Goal: Transaction & Acquisition: Purchase product/service

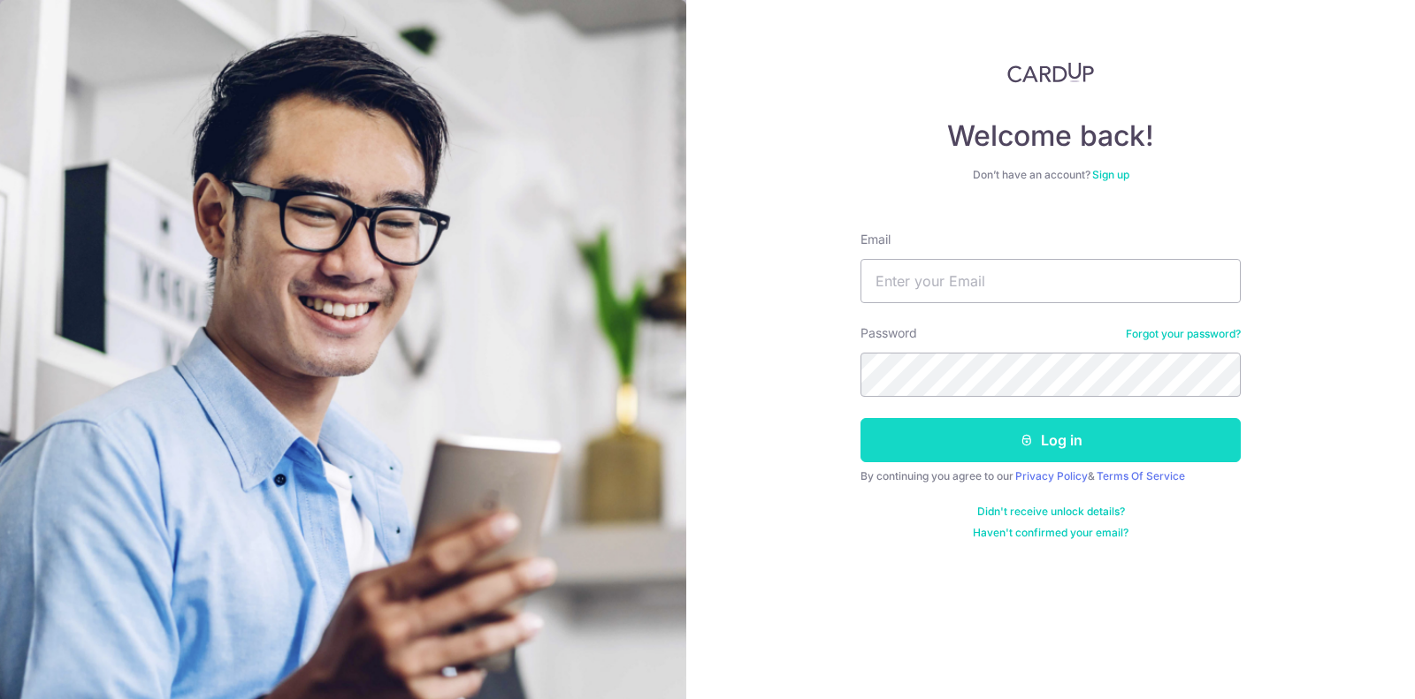
click at [1015, 442] on button "Log in" at bounding box center [1050, 440] width 380 height 44
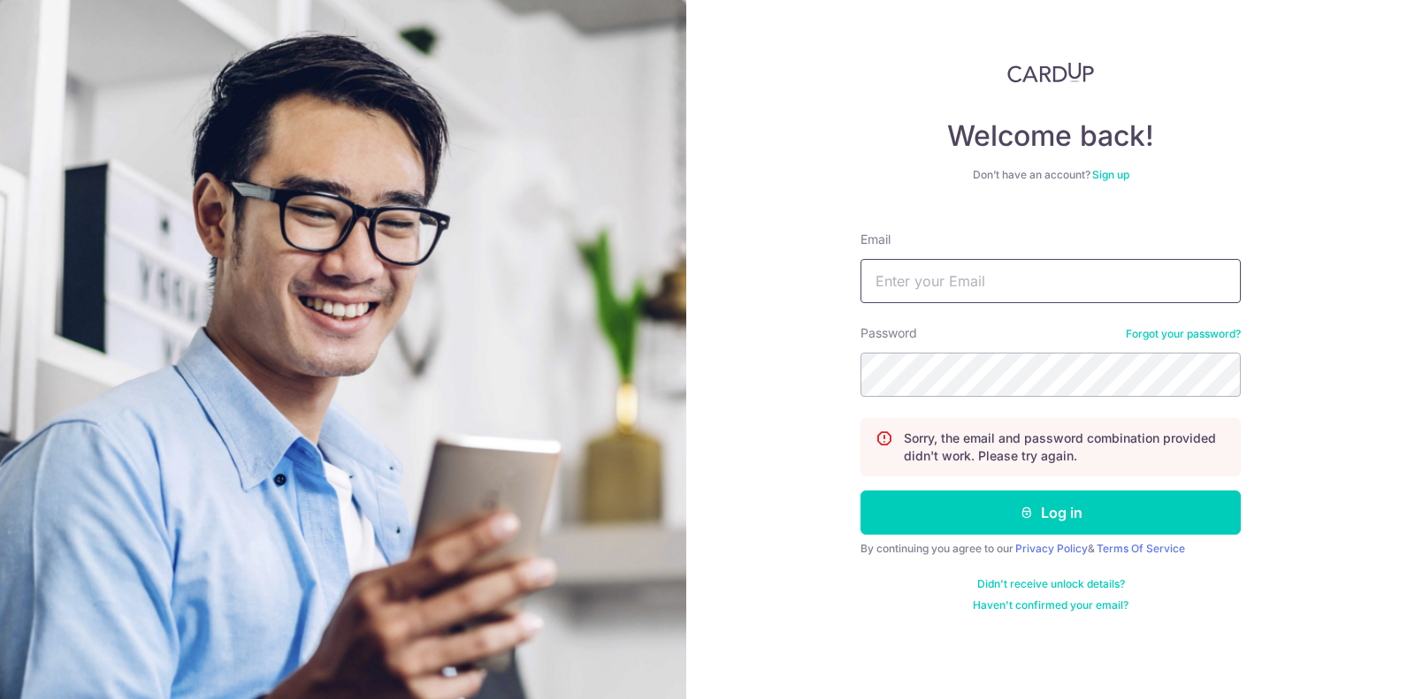
click at [966, 259] on input "Email" at bounding box center [1050, 281] width 380 height 44
type input "sarahtanlihui@gmail.com"
click at [860, 491] on button "Log in" at bounding box center [1050, 513] width 380 height 44
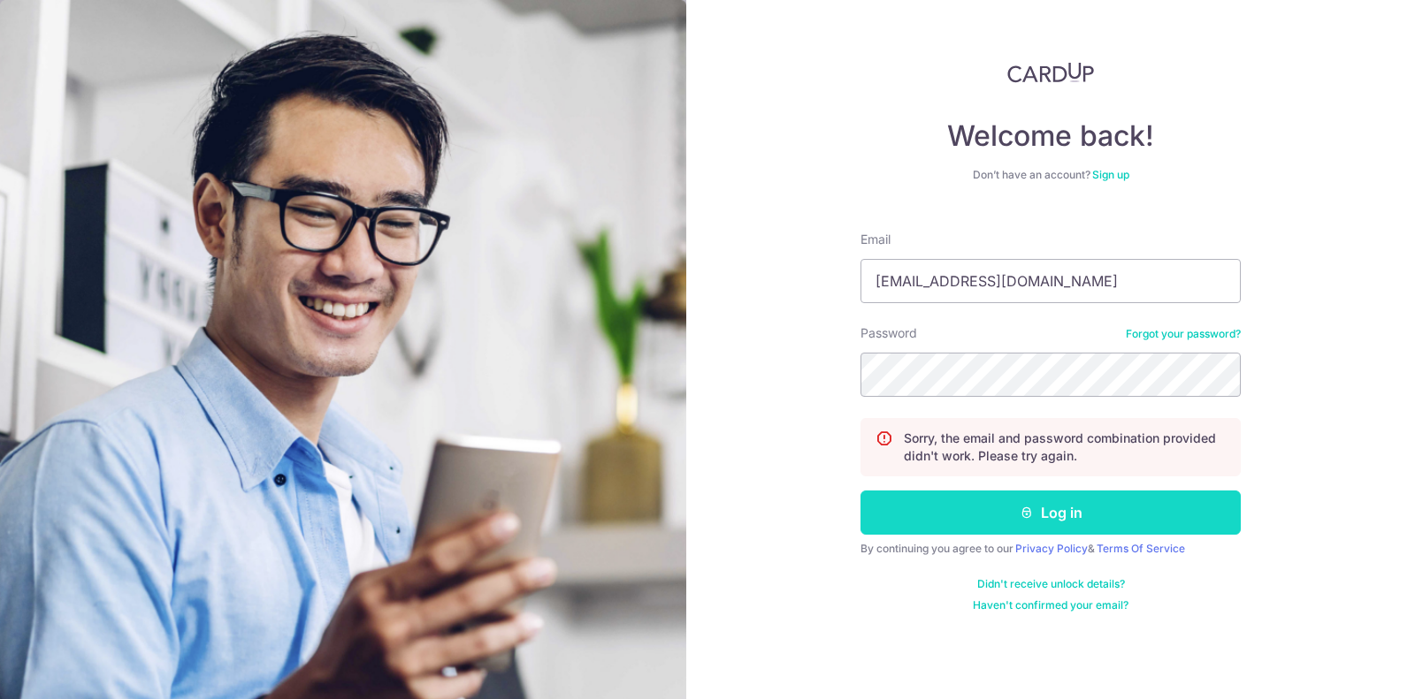
click at [960, 518] on button "Log in" at bounding box center [1050, 513] width 380 height 44
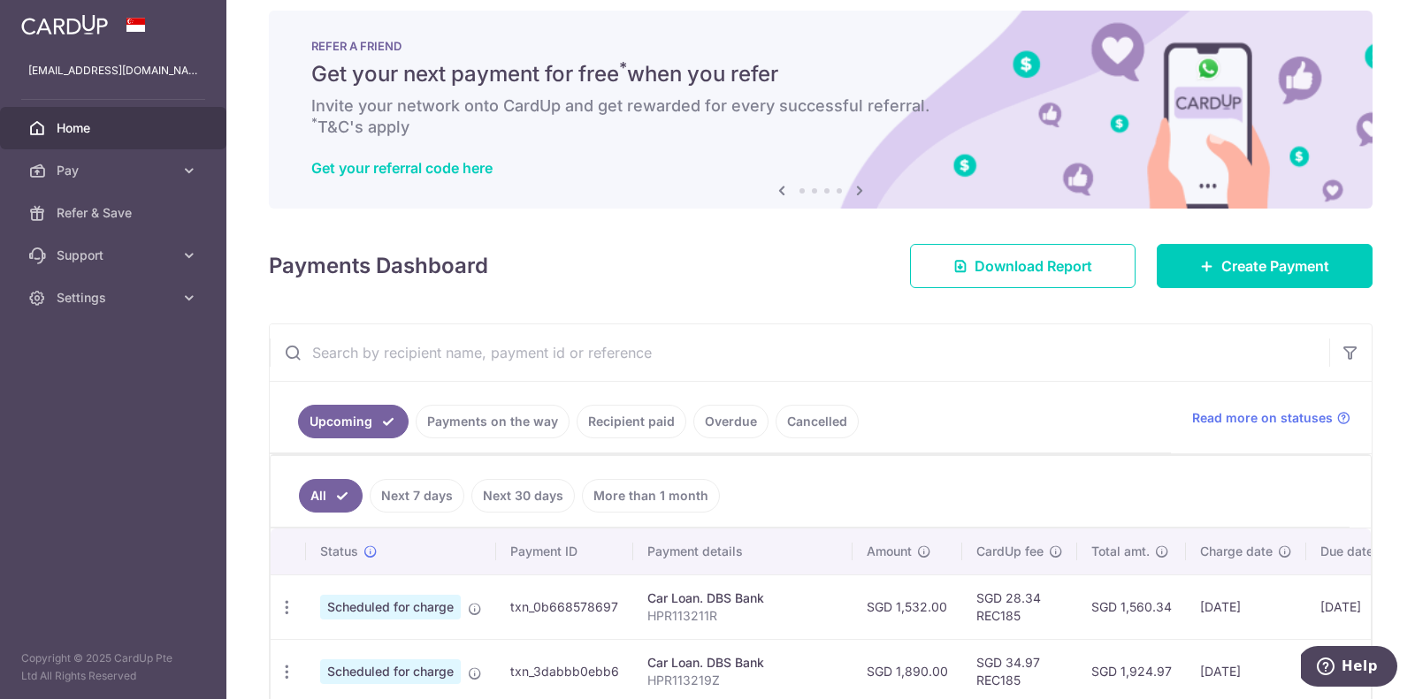
scroll to position [19, 0]
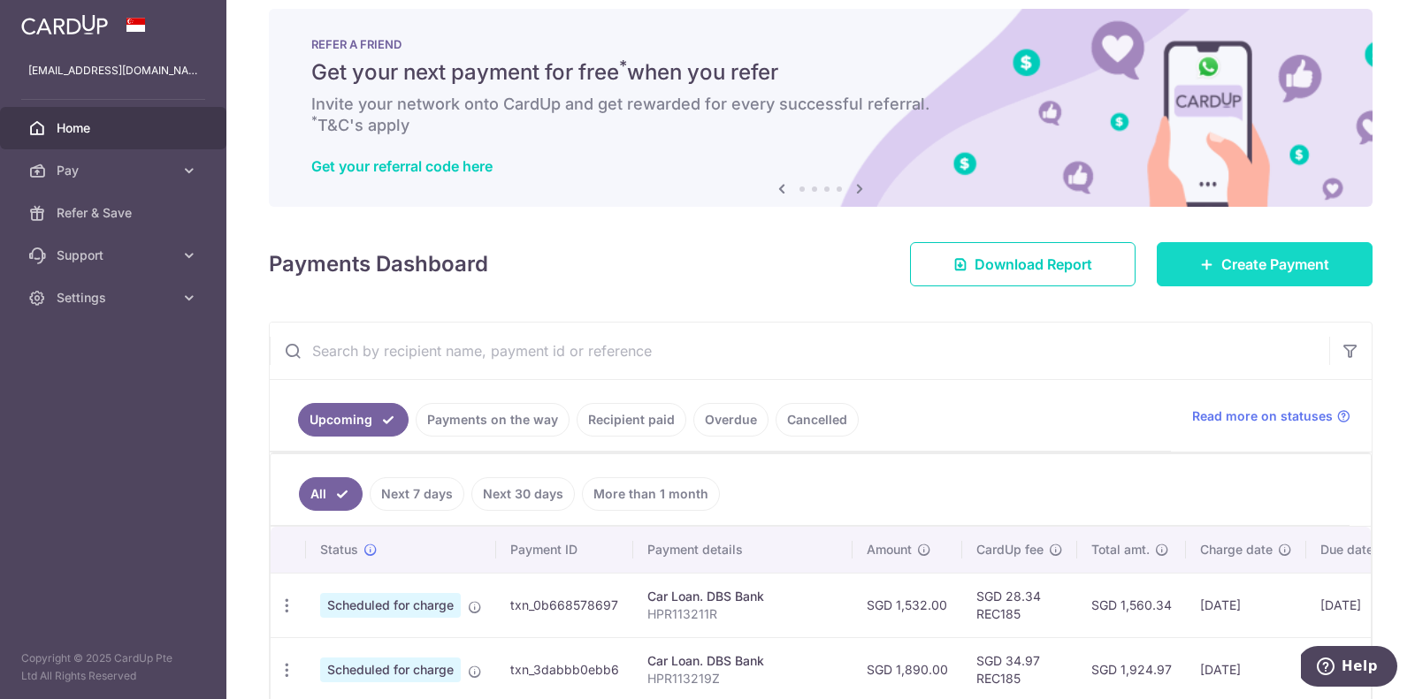
click at [1241, 254] on span "Create Payment" at bounding box center [1275, 264] width 108 height 21
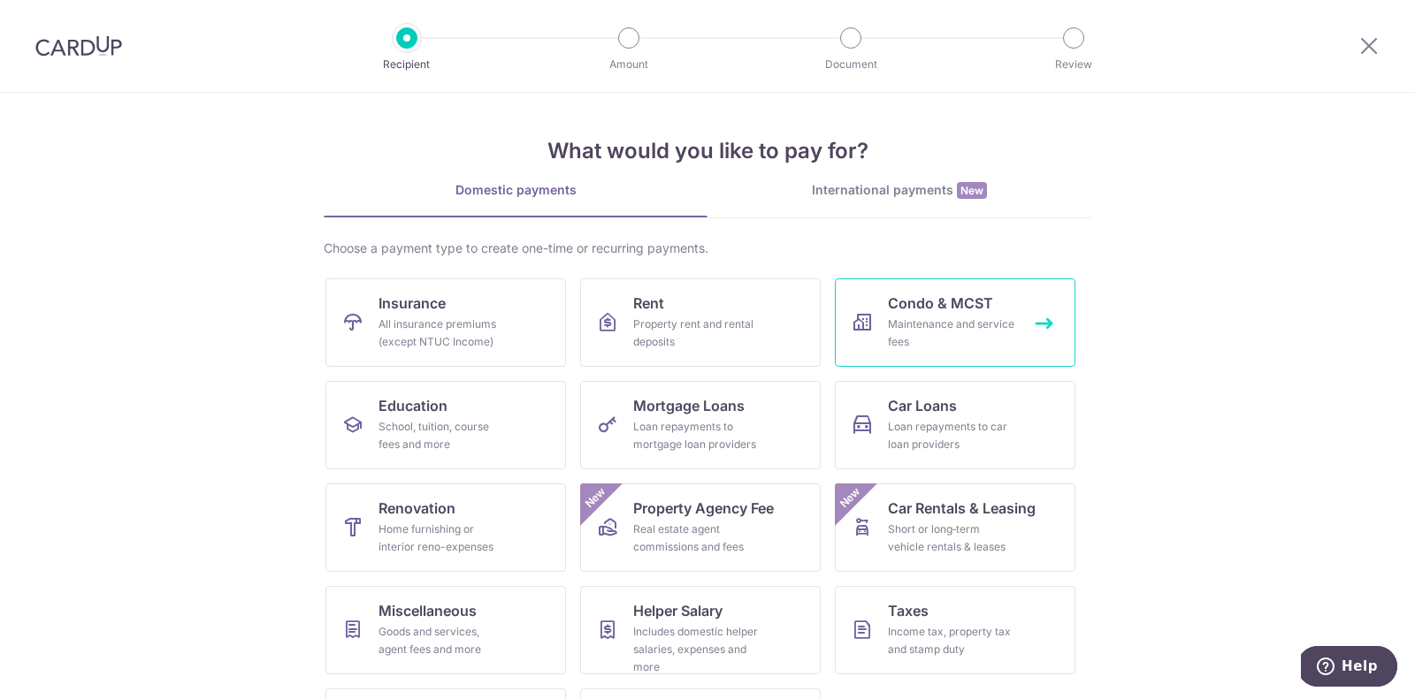
click at [940, 332] on div "Maintenance and service fees" at bounding box center [951, 333] width 127 height 35
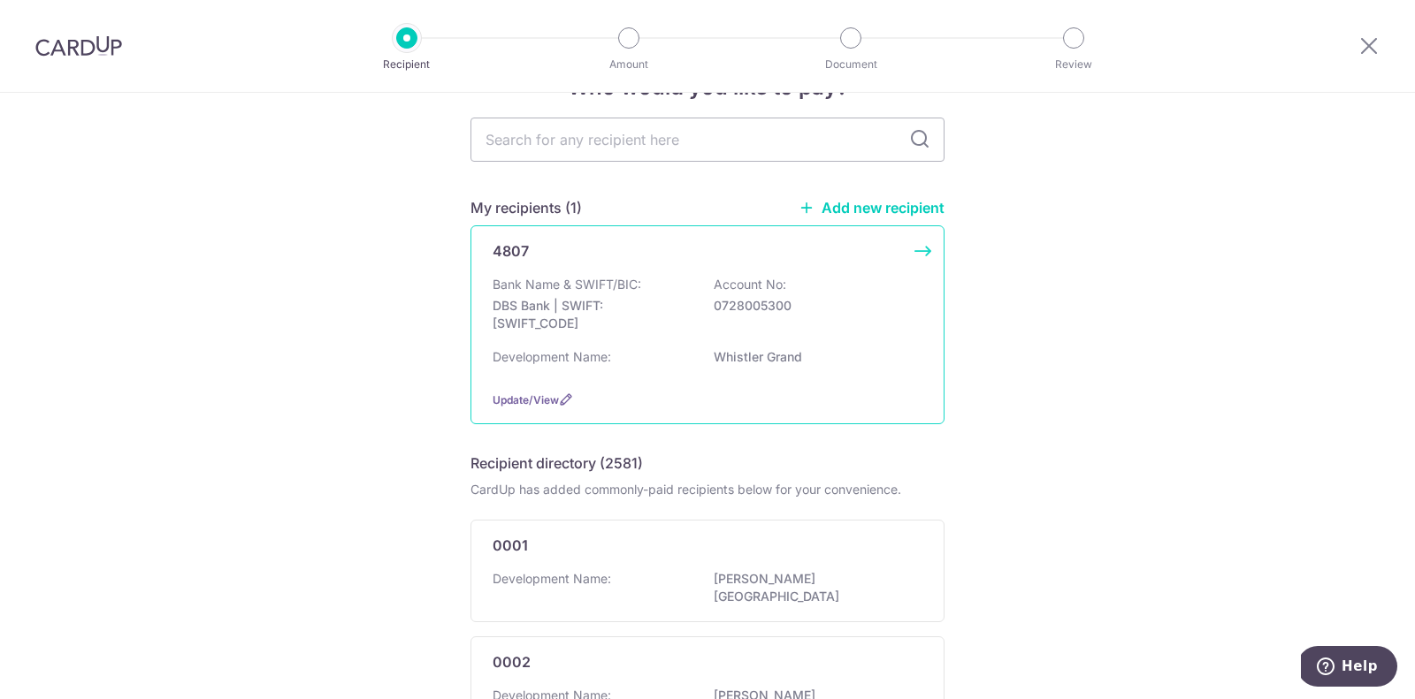
scroll to position [58, 0]
click at [676, 309] on p "DBS Bank | SWIFT: DBSSSGSGXXX" at bounding box center [591, 312] width 198 height 35
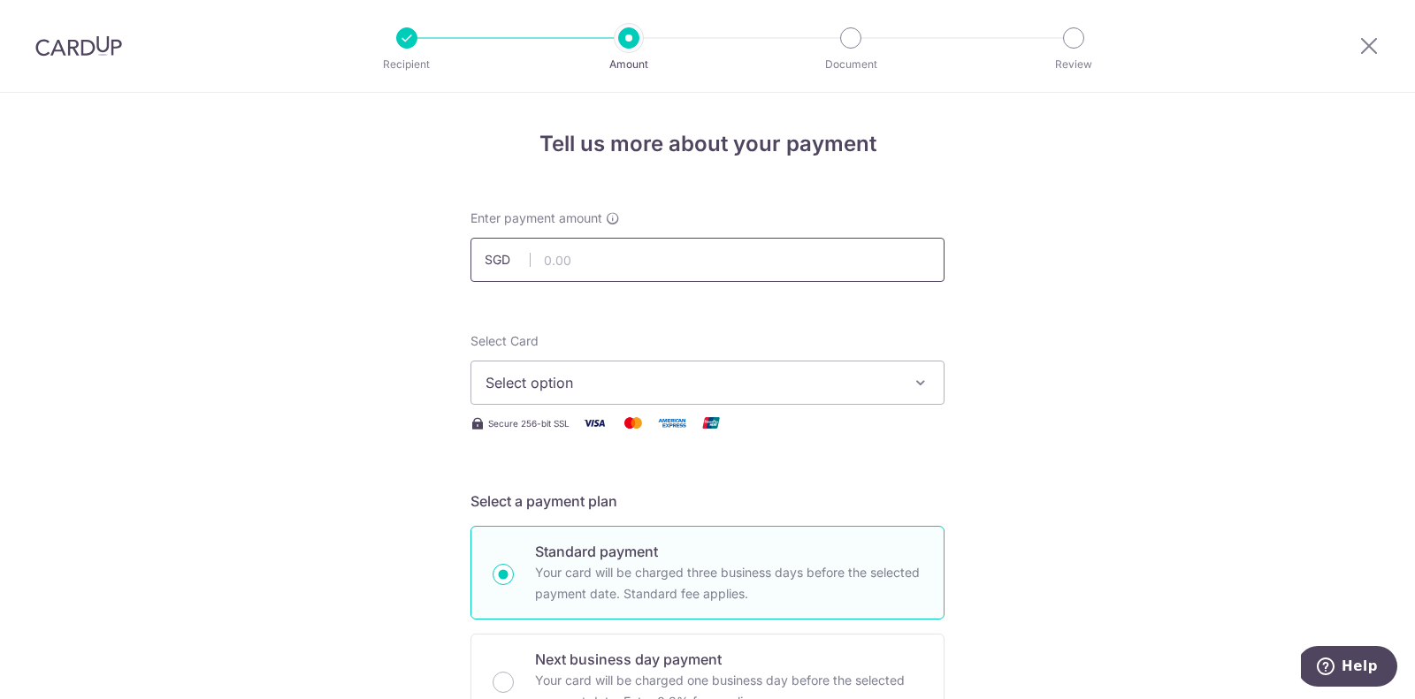
click at [637, 244] on input "text" at bounding box center [707, 260] width 474 height 44
type input "1,075.83"
click at [675, 382] on span "Select option" at bounding box center [691, 382] width 412 height 21
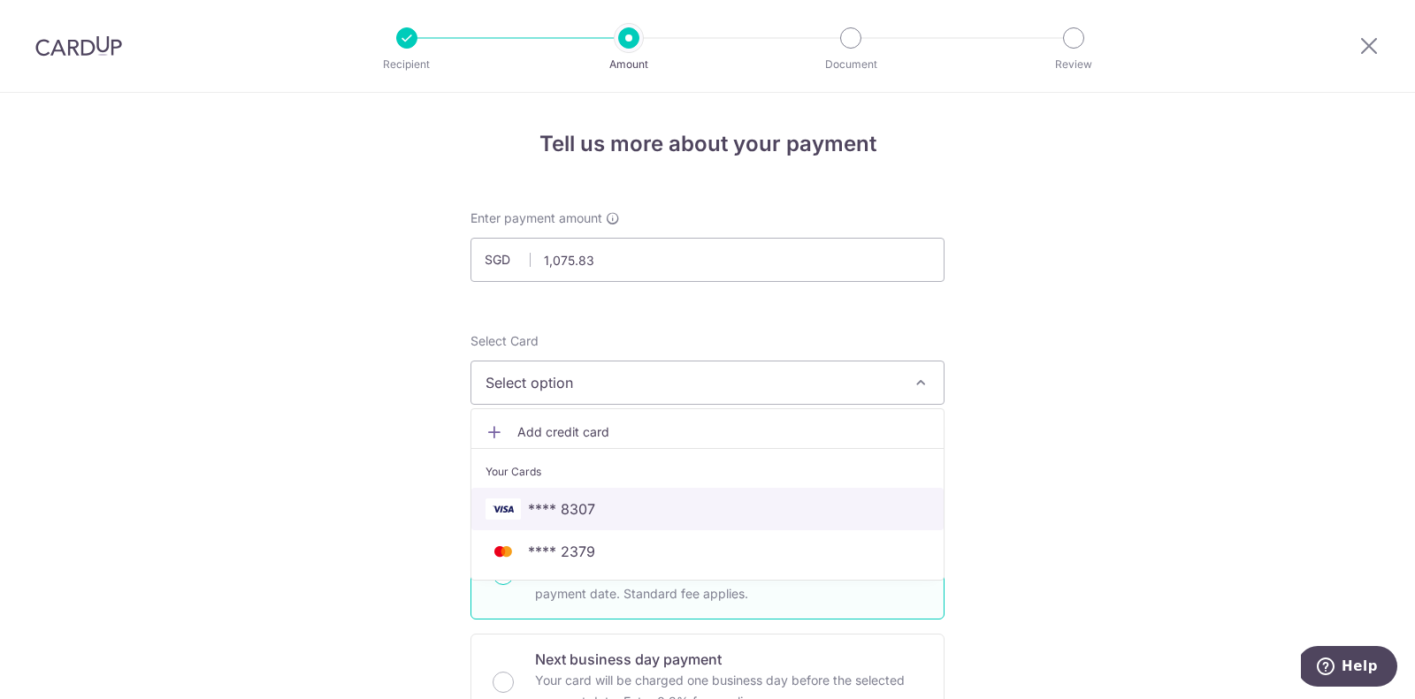
click at [650, 514] on span "**** 8307" at bounding box center [707, 509] width 444 height 21
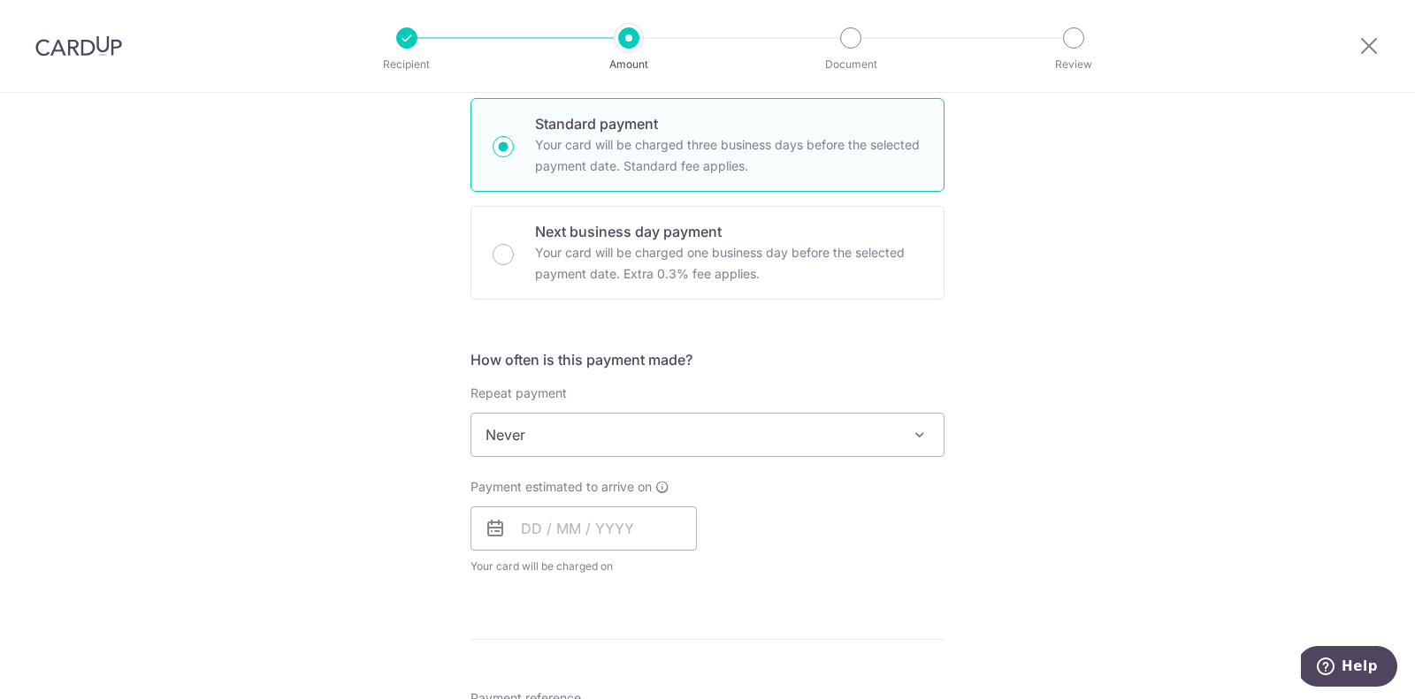
scroll to position [440, 0]
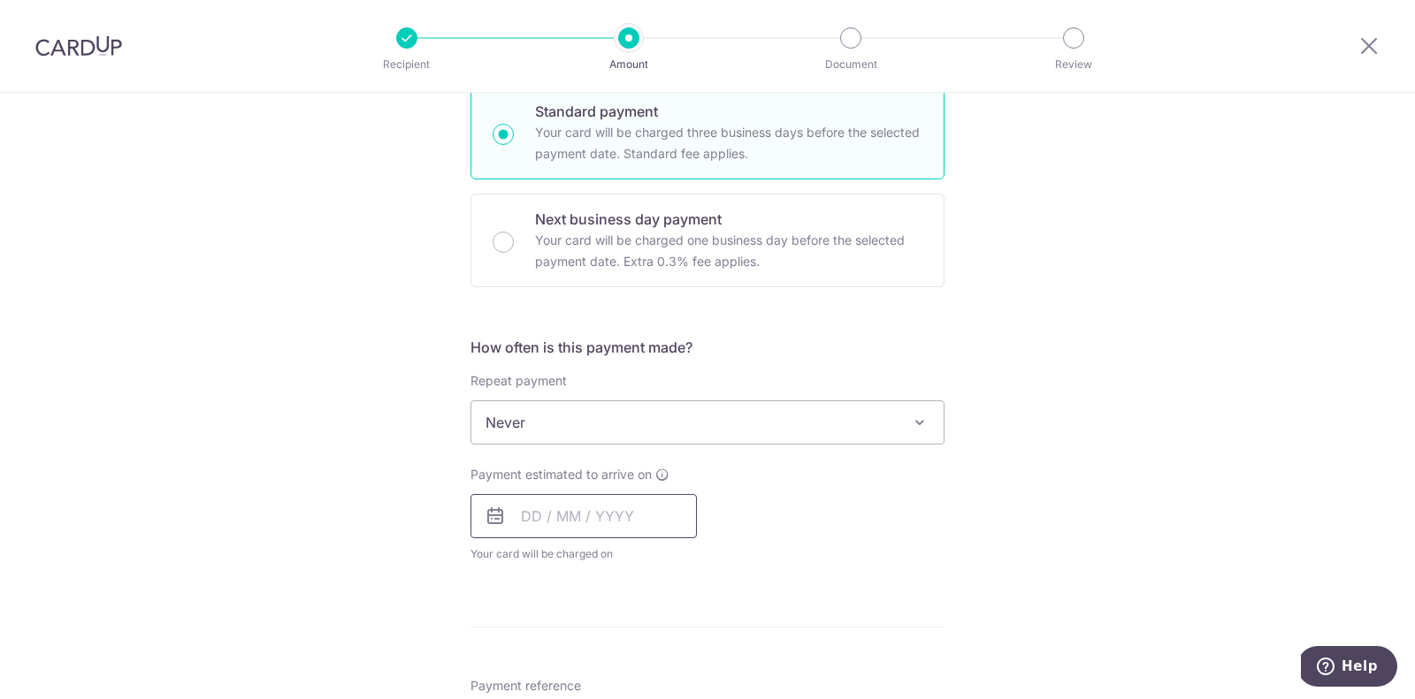
click at [528, 525] on input "text" at bounding box center [583, 516] width 226 height 44
click at [1119, 434] on div "Tell us more about your payment Enter payment amount SGD 1,075.83 1075.83 Selec…" at bounding box center [707, 453] width 1415 height 1600
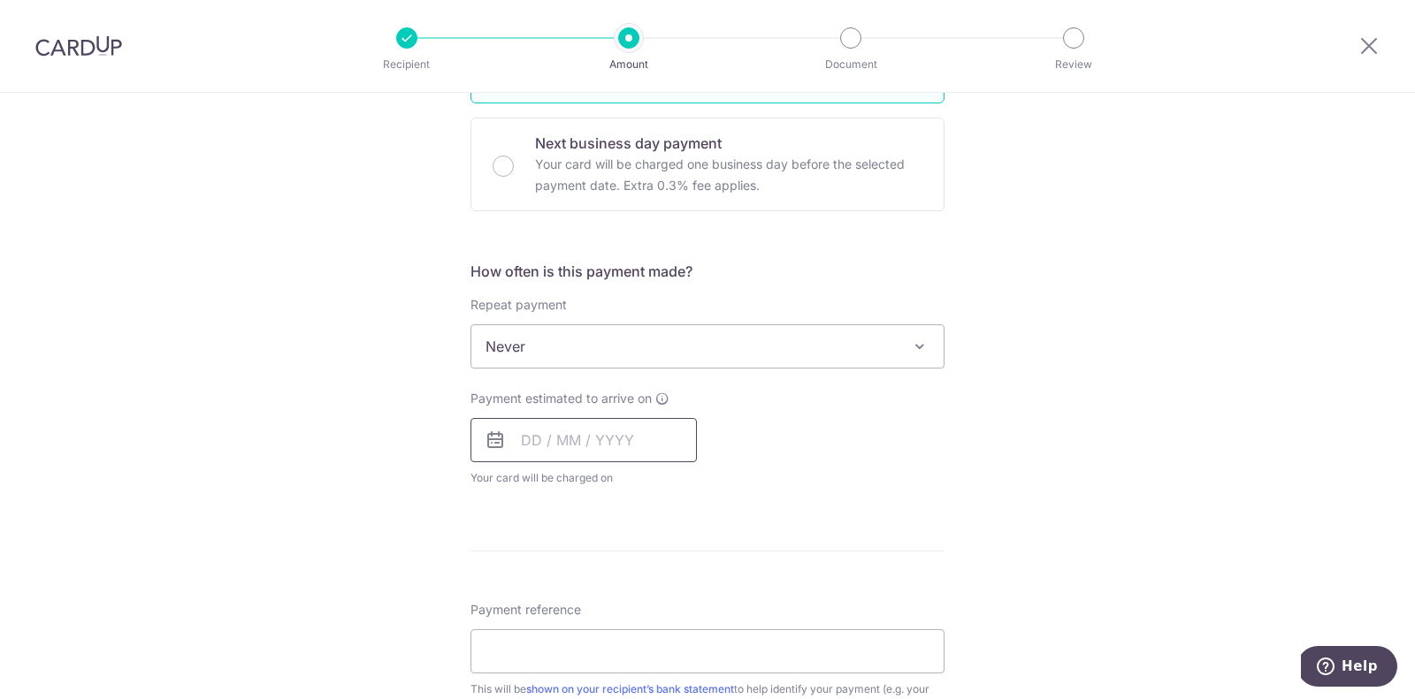
click at [633, 433] on input "text" at bounding box center [583, 440] width 226 height 44
click at [650, 594] on link "9" at bounding box center [648, 601] width 28 height 28
type input "09/10/2025"
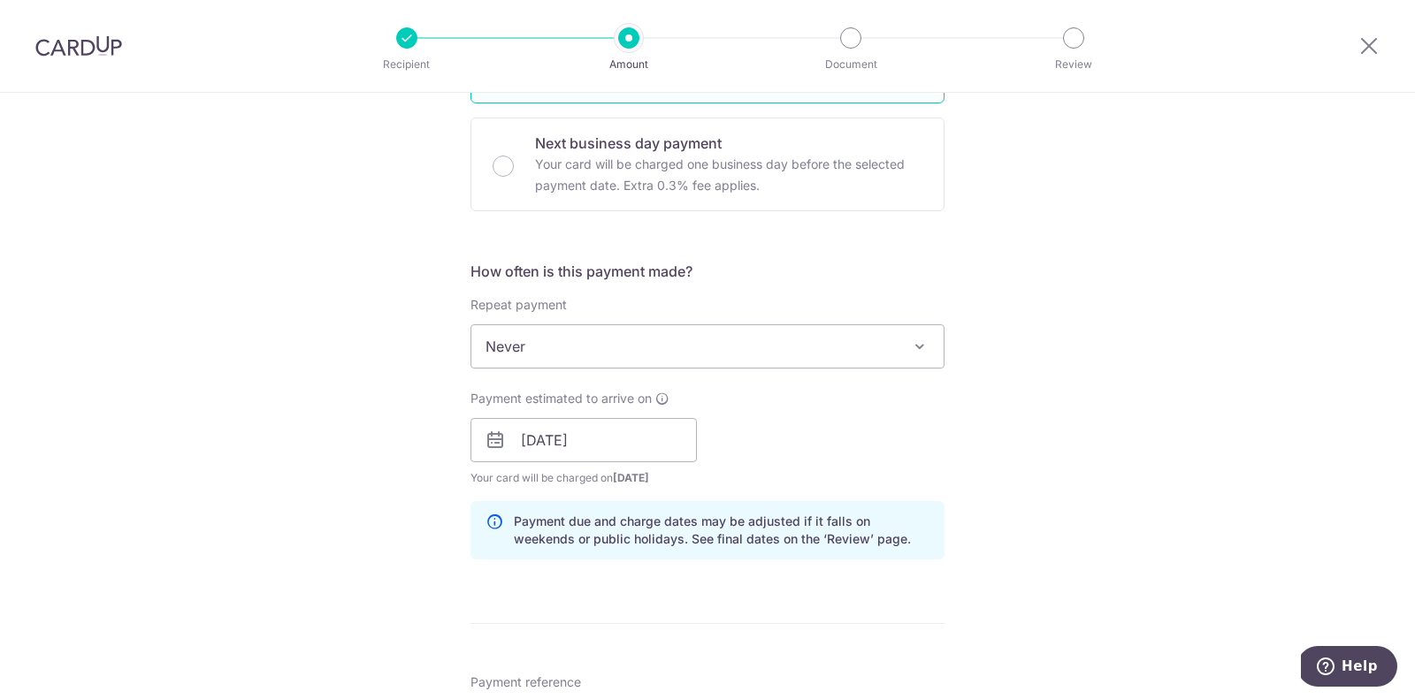
click at [1010, 554] on div "Tell us more about your payment Enter payment amount SGD 1,075.83 1075.83 Selec…" at bounding box center [707, 412] width 1415 height 1672
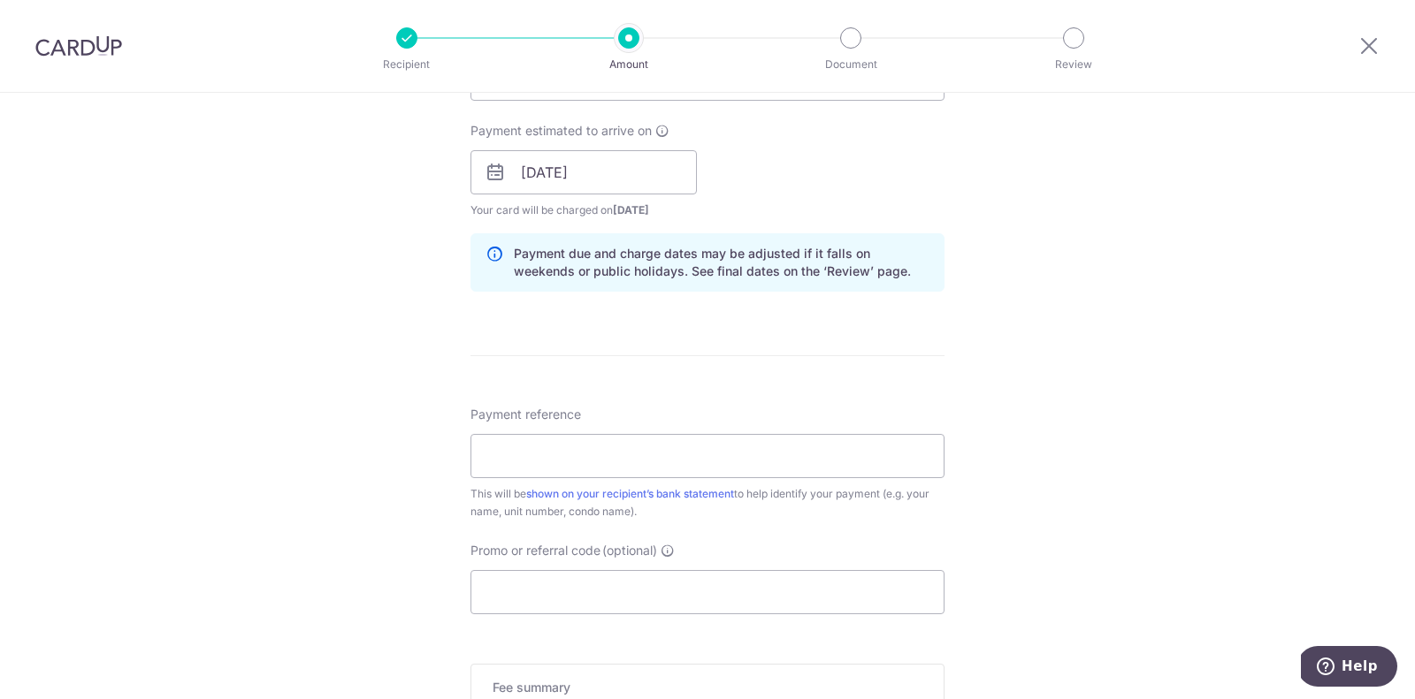
scroll to position [785, 0]
click at [722, 455] on input "Payment reference" at bounding box center [707, 455] width 474 height 44
type input "107 Unit 11 05"
click at [646, 598] on input "Promo or referral code (optional)" at bounding box center [707, 591] width 474 height 44
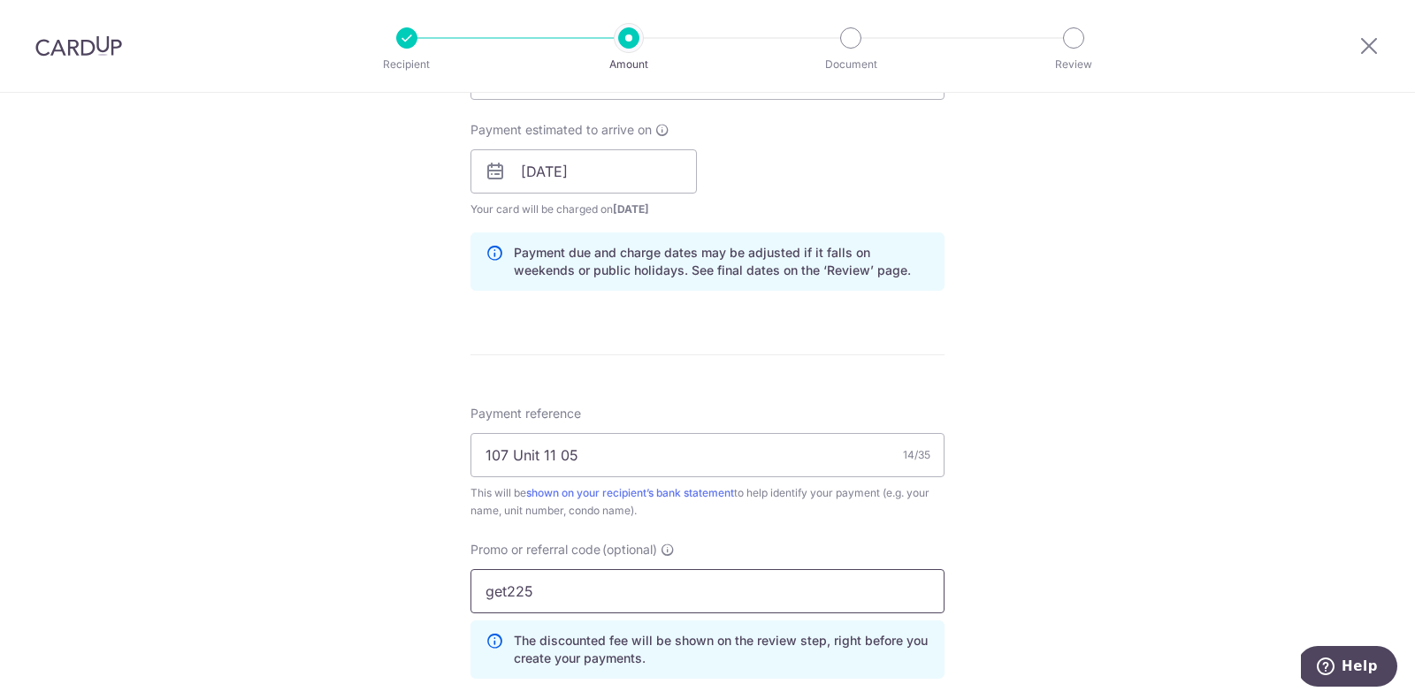
type input "get225"
click at [1182, 255] on div "Tell us more about your payment Enter payment amount SGD 1,075.83 1075.83 Selec…" at bounding box center [707, 184] width 1415 height 1752
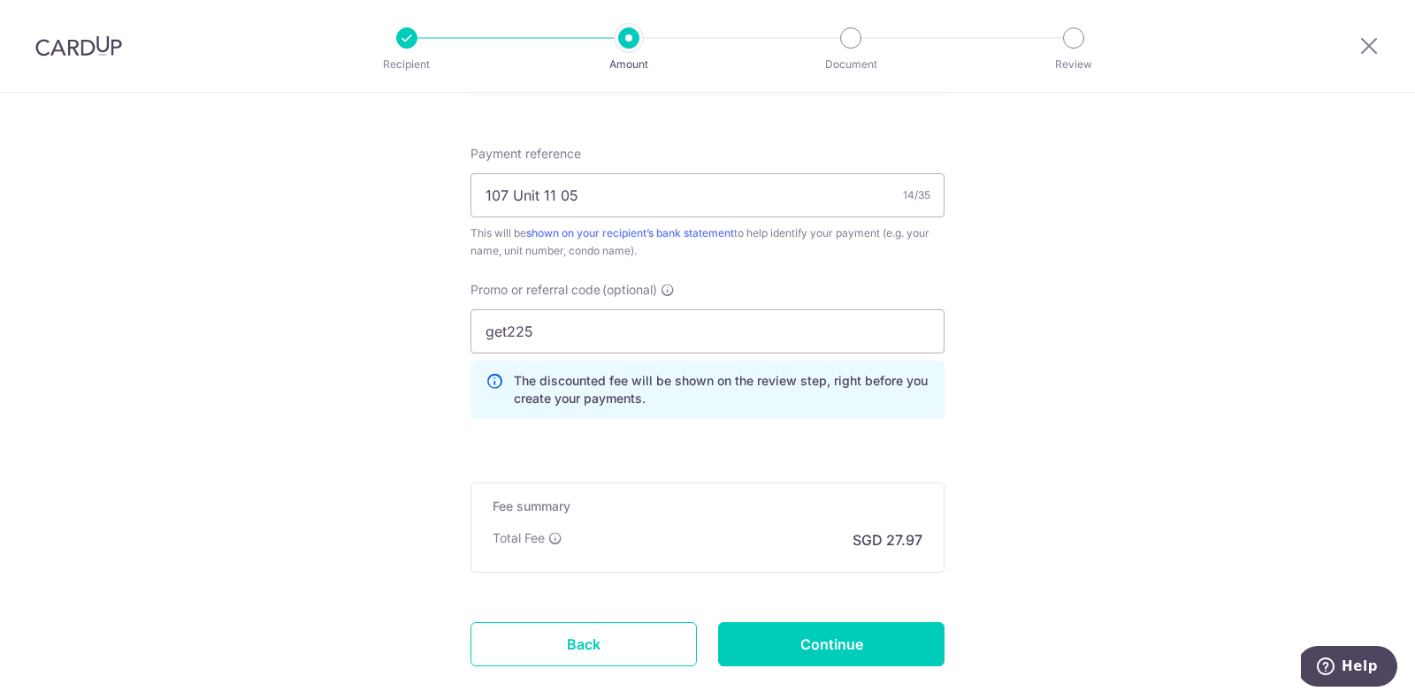
scroll to position [1052, 0]
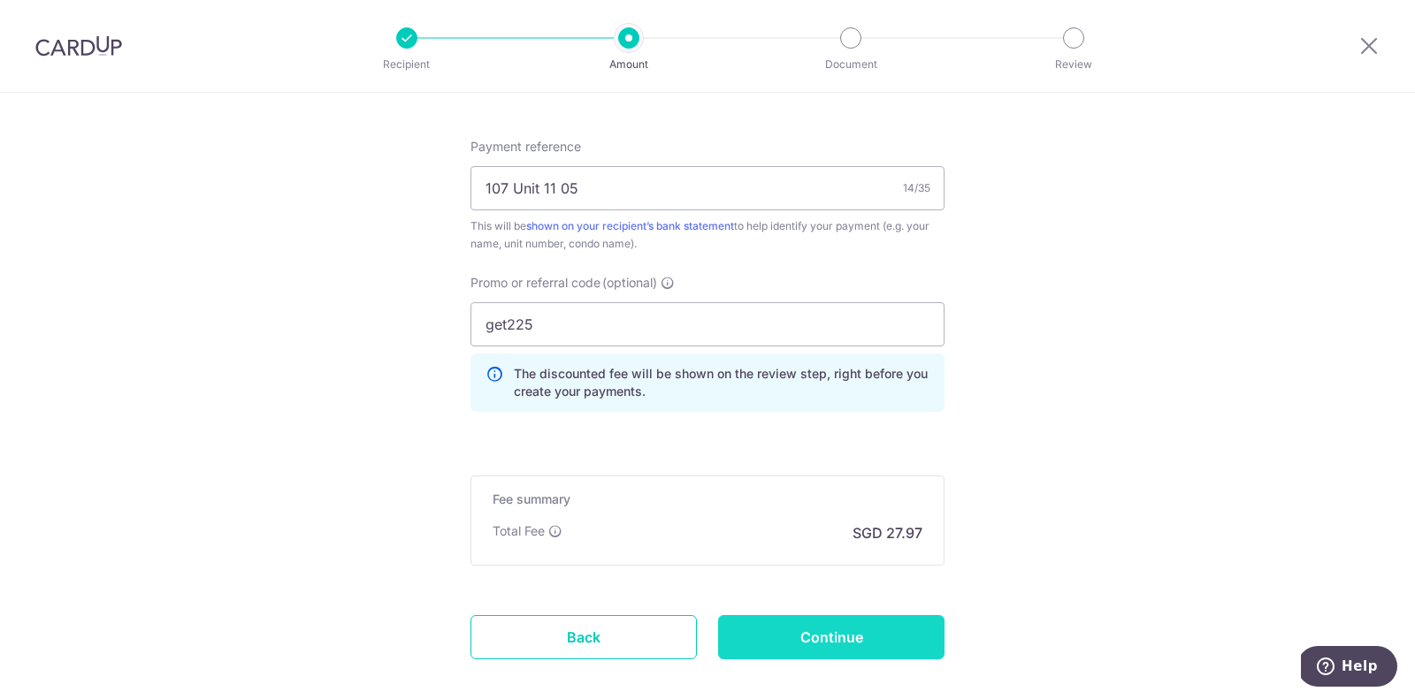
click at [795, 646] on input "Continue" at bounding box center [831, 637] width 226 height 44
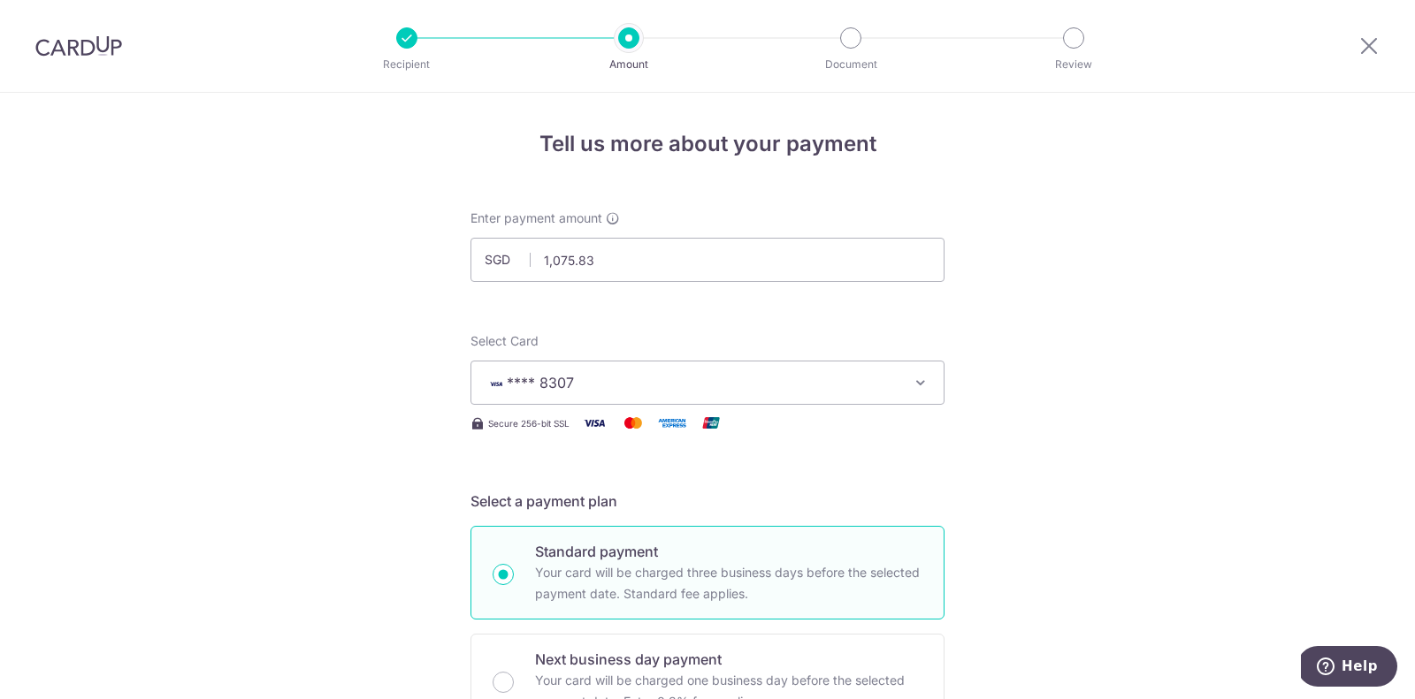
scroll to position [1164, 0]
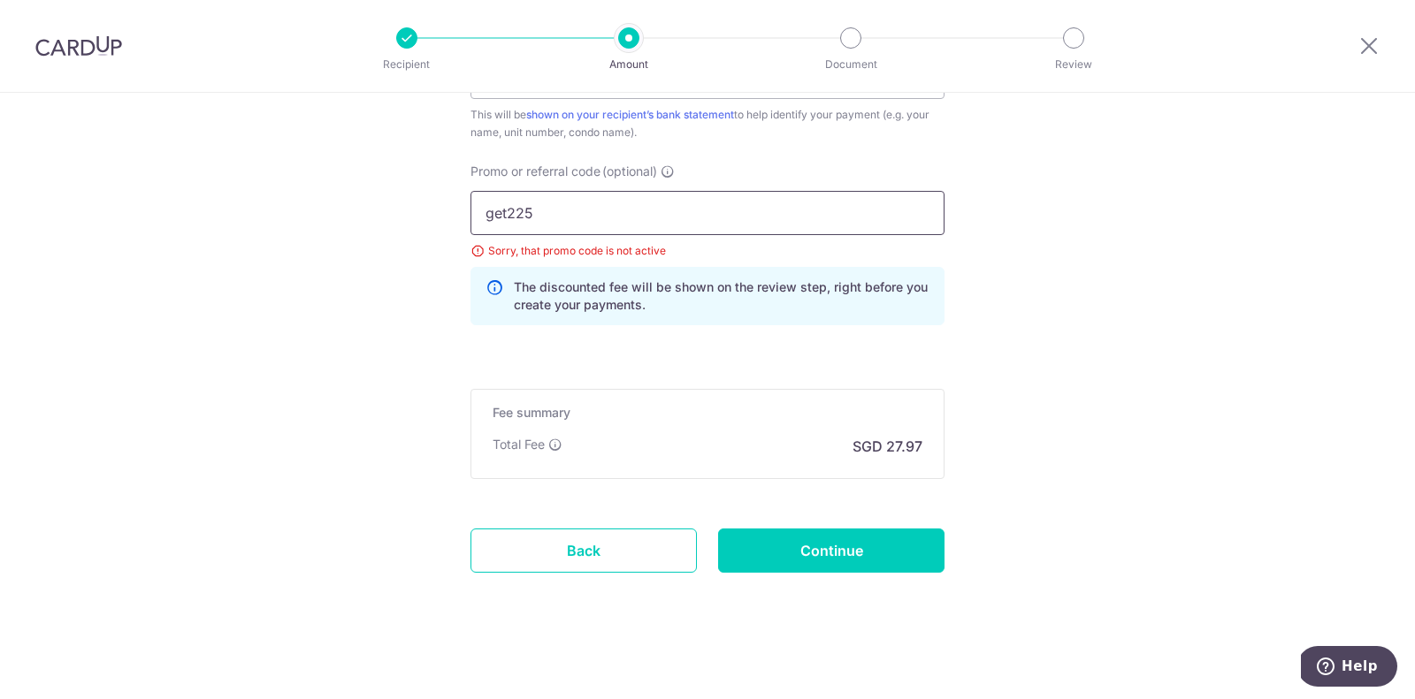
drag, startPoint x: 504, startPoint y: 212, endPoint x: 477, endPoint y: 212, distance: 26.5
click at [477, 212] on input "get225" at bounding box center [707, 213] width 474 height 44
type input "off225"
click at [818, 545] on input "Continue" at bounding box center [831, 551] width 226 height 44
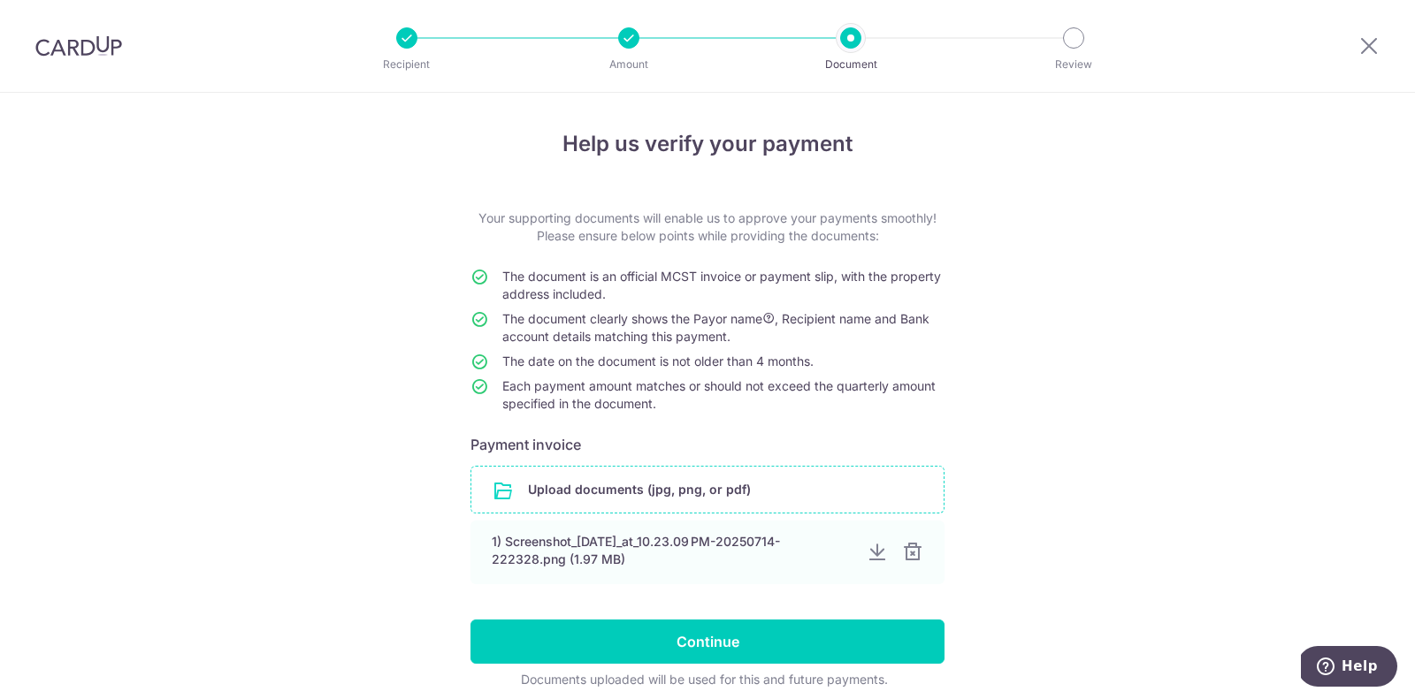
click at [836, 496] on input "file" at bounding box center [707, 490] width 472 height 46
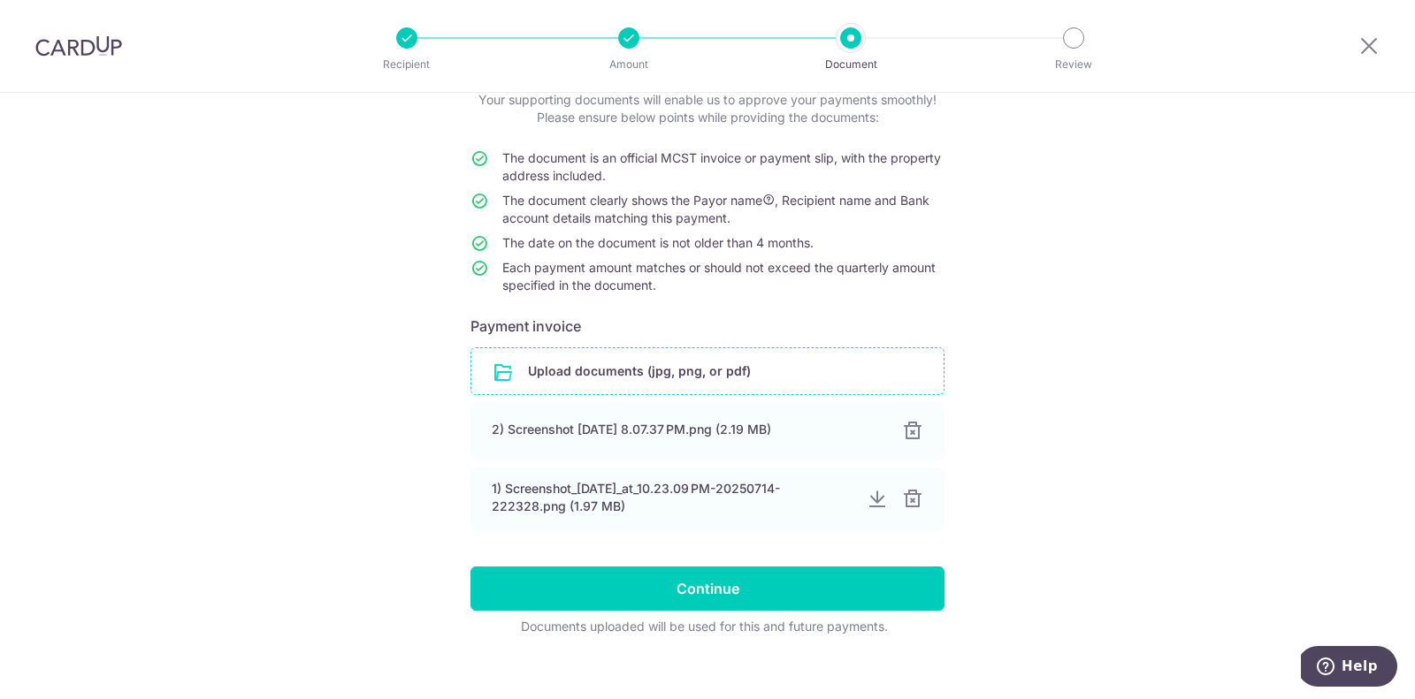
scroll to position [135, 0]
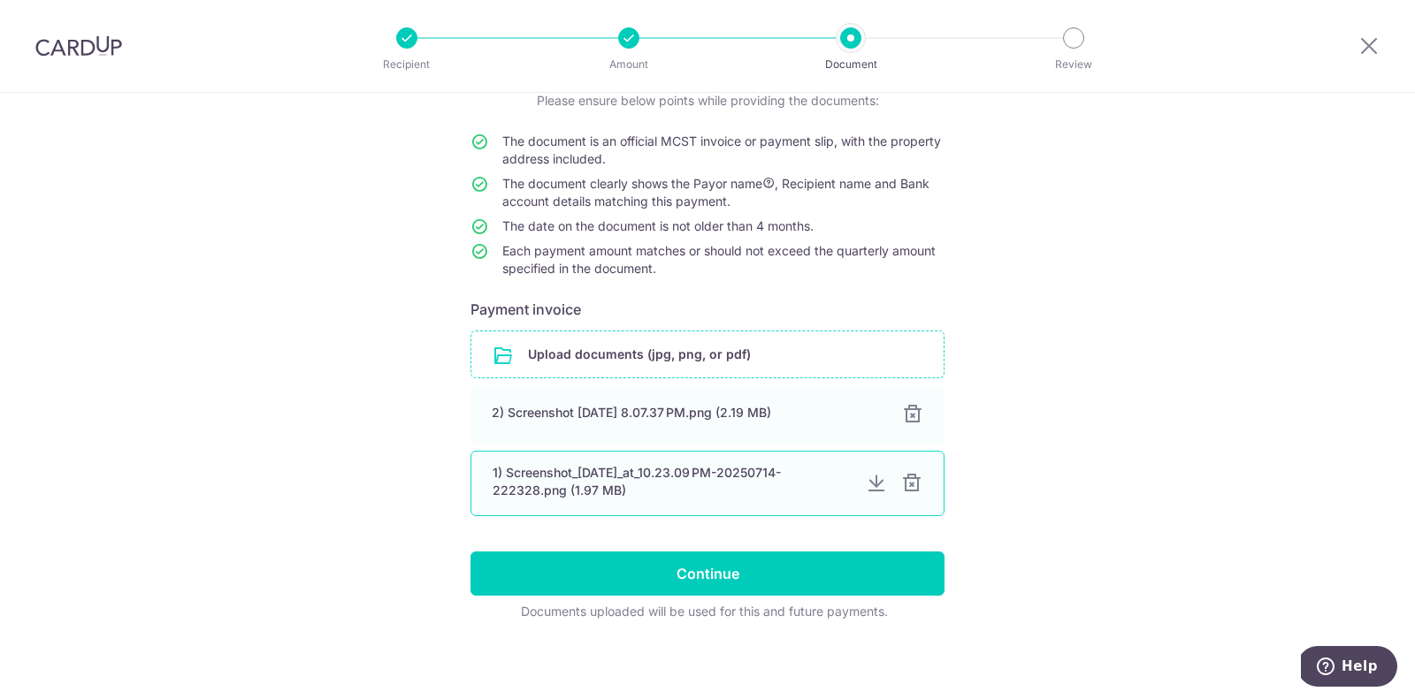
click at [908, 483] on div at bounding box center [911, 483] width 21 height 21
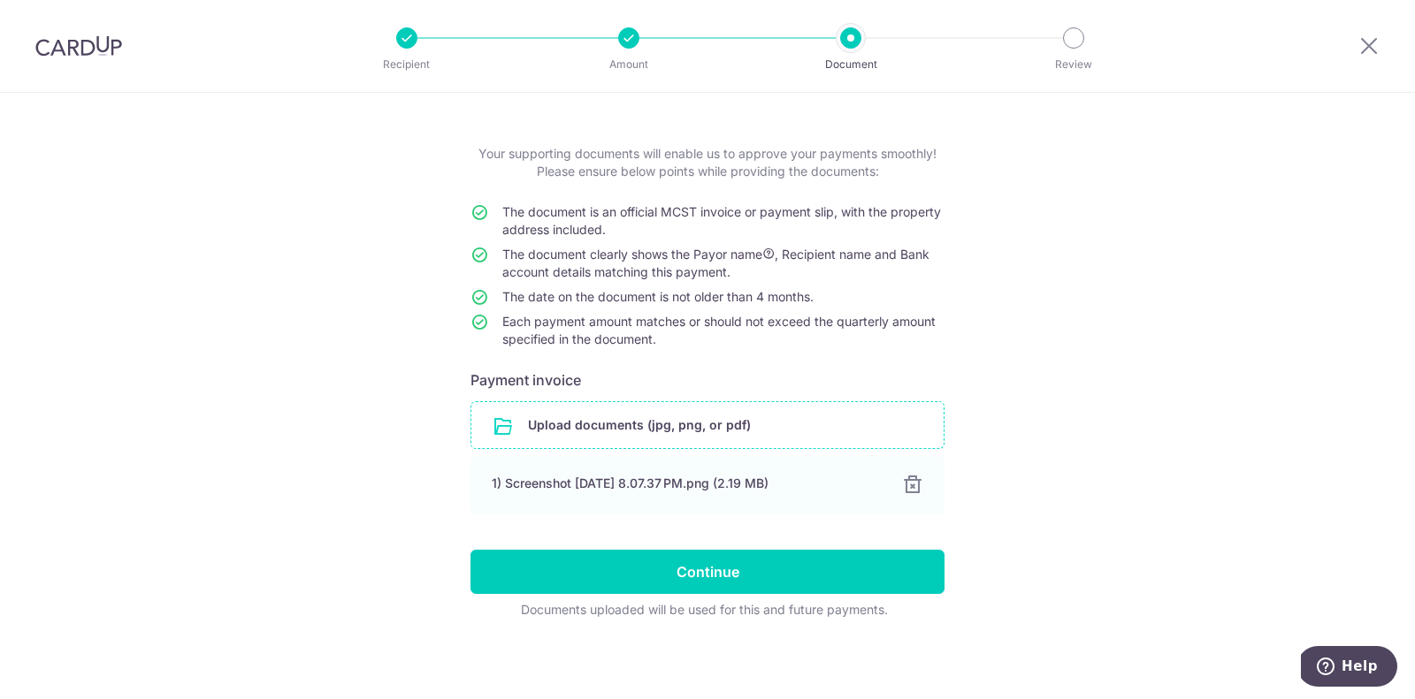
click at [1064, 500] on div "Help us verify your payment Your supporting documents will enable us to approve…" at bounding box center [707, 365] width 1415 height 674
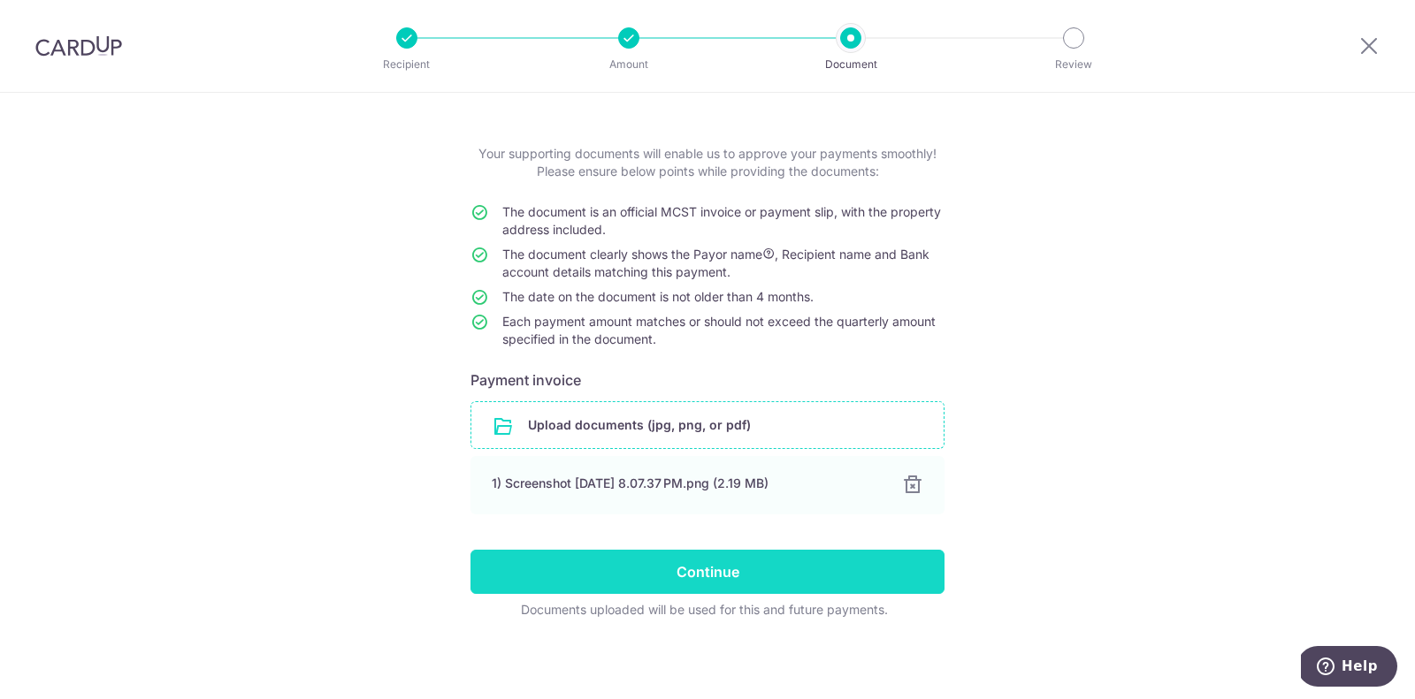
click at [792, 568] on input "Continue" at bounding box center [707, 572] width 474 height 44
